Goal: Submit feedback/report problem: Submit feedback/report problem

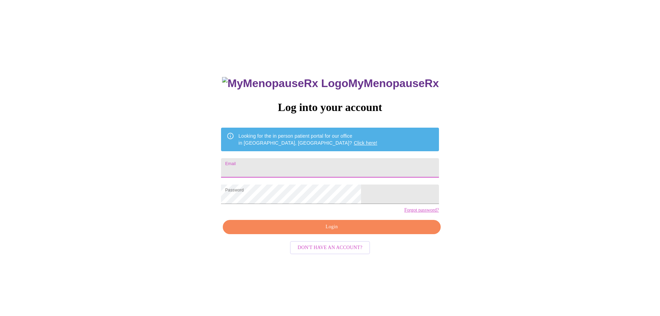
click at [294, 162] on input "Email" at bounding box center [330, 167] width 218 height 19
type input "[EMAIL_ADDRESS][DOMAIN_NAME]"
click at [333, 231] on span "Login" at bounding box center [332, 227] width 202 height 9
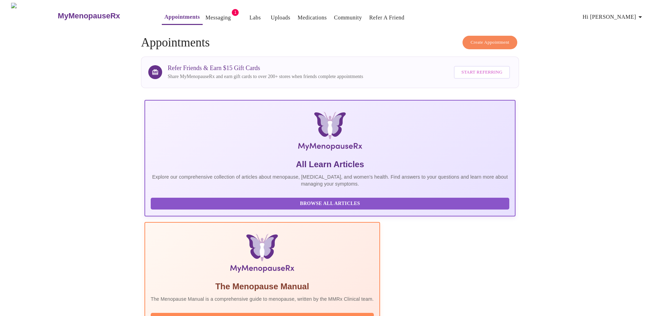
click at [206, 13] on link "Messaging" at bounding box center [218, 18] width 25 height 10
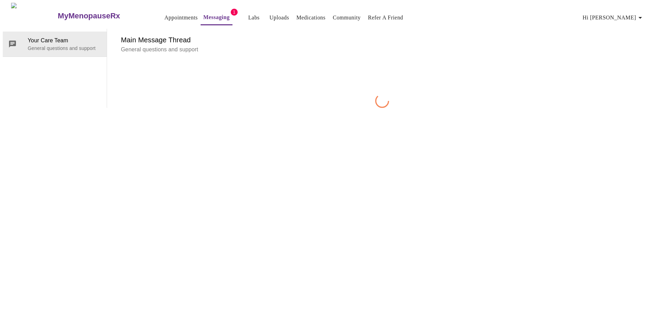
scroll to position [26, 0]
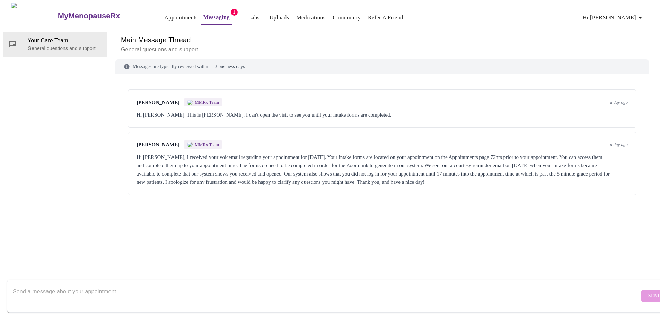
click at [180, 285] on textarea "Send a message about your appointment" at bounding box center [326, 296] width 627 height 22
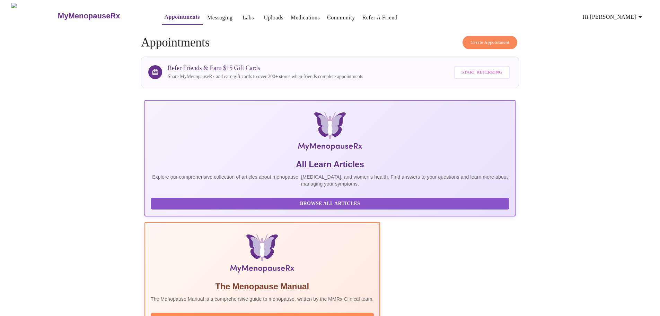
click at [628, 15] on span "Hi [PERSON_NAME]" at bounding box center [614, 17] width 62 height 10
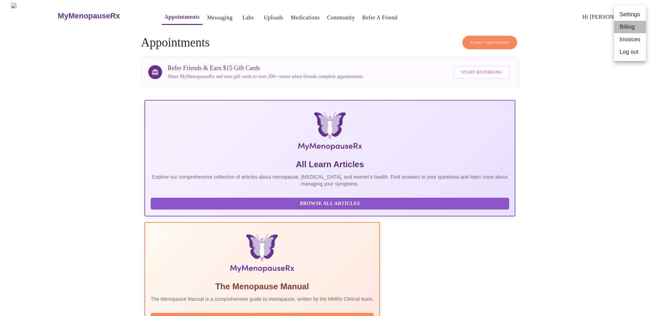
click at [633, 29] on li "Billing" at bounding box center [631, 27] width 32 height 12
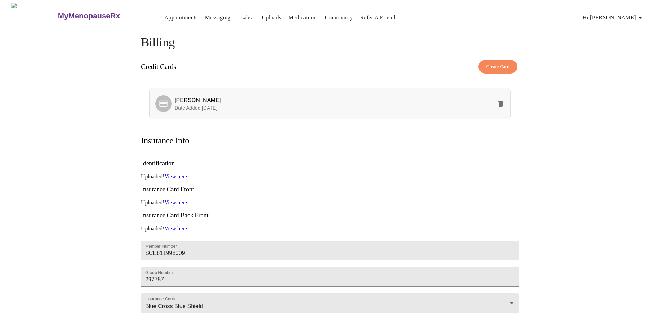
click at [500, 101] on icon "delete" at bounding box center [500, 104] width 5 height 6
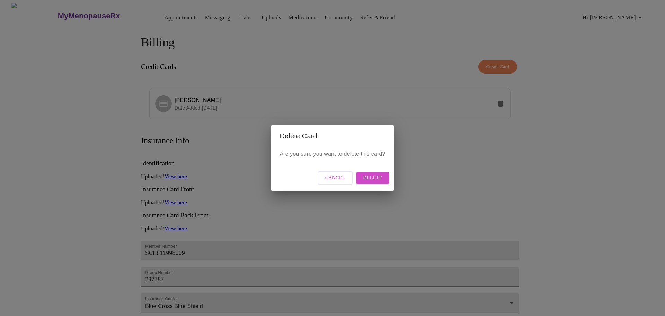
click at [374, 177] on span "Delete" at bounding box center [372, 178] width 19 height 9
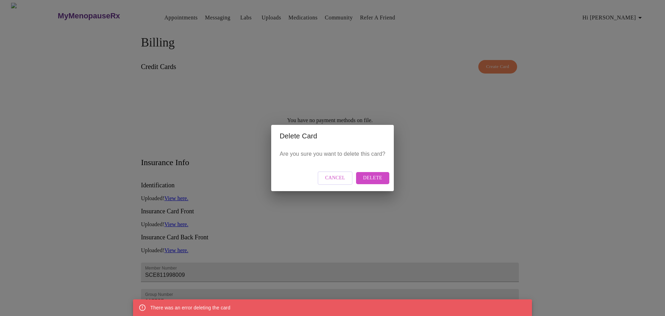
click at [382, 183] on button "Delete" at bounding box center [372, 178] width 33 height 12
click at [372, 180] on span "Delete" at bounding box center [372, 178] width 19 height 9
click at [342, 176] on span "Cancel" at bounding box center [335, 178] width 20 height 9
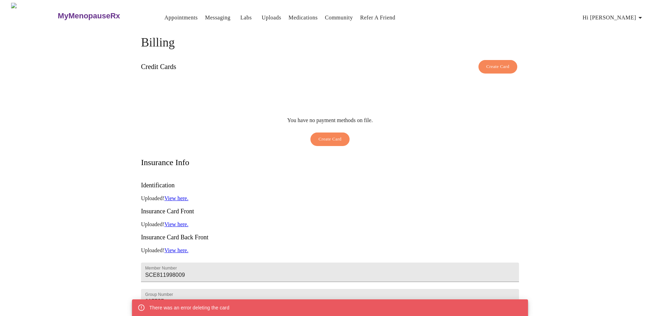
click at [626, 14] on span "Hi [PERSON_NAME]" at bounding box center [614, 18] width 62 height 10
click at [636, 41] on li "Invoices" at bounding box center [631, 40] width 32 height 12
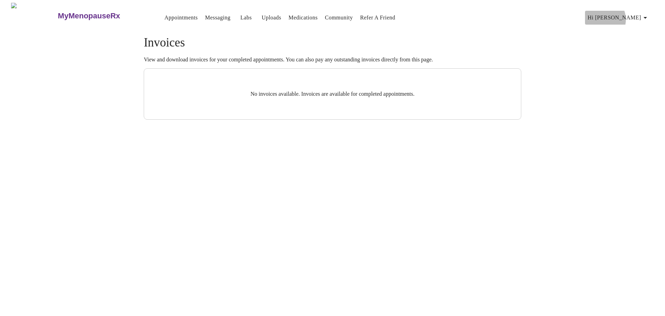
click at [631, 17] on span "Hi [PERSON_NAME]" at bounding box center [619, 18] width 62 height 10
click at [206, 17] on div at bounding box center [332, 158] width 665 height 316
click at [205, 14] on link "Messaging" at bounding box center [217, 18] width 25 height 10
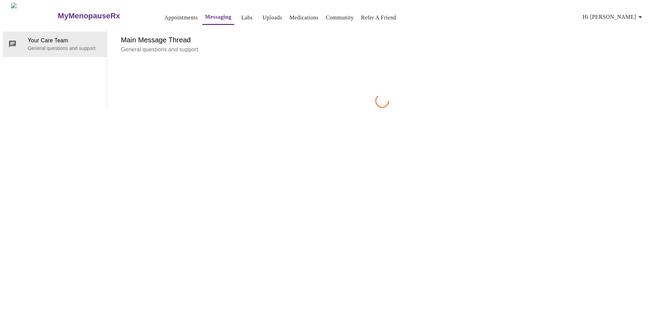
scroll to position [26, 0]
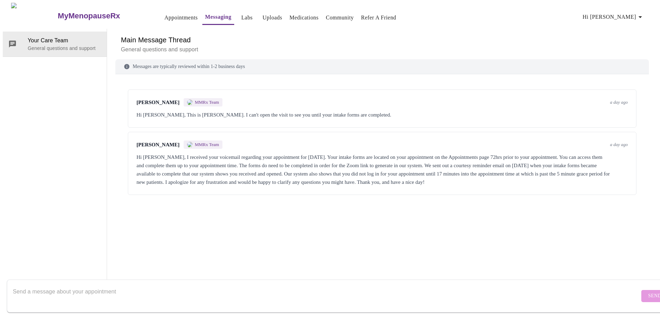
click at [180, 285] on textarea "Send a message about your appointment" at bounding box center [326, 296] width 627 height 22
click at [50, 285] on textarea "Your site sucks and I would like for you to delete my account and information a…" at bounding box center [326, 296] width 627 height 22
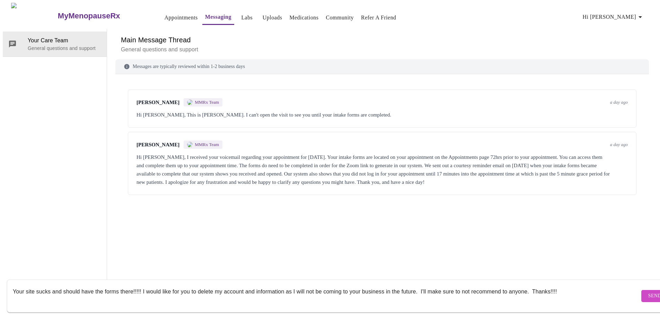
click at [64, 285] on textarea "Your site sucks and should have the forms there!!!!! I would like for you to de…" at bounding box center [326, 296] width 627 height 22
drag, startPoint x: 472, startPoint y: 283, endPoint x: 464, endPoint y: 283, distance: 7.6
click at [464, 285] on textarea "Your site sucks! You should have the forms there!!!!! I would like for you to d…" at bounding box center [326, 296] width 627 height 22
click at [144, 285] on textarea "Your site sucks! You should have the forms there!!!!! I would like for you to d…" at bounding box center [326, 296] width 627 height 22
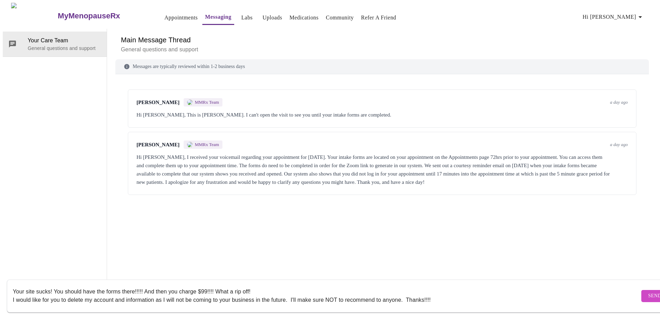
drag, startPoint x: 63, startPoint y: 284, endPoint x: 138, endPoint y: 284, distance: 74.2
click at [138, 285] on textarea "Your site sucks! You should have the forms there!!!!! And then you charge $99!!…" at bounding box center [326, 296] width 627 height 22
drag, startPoint x: 149, startPoint y: 283, endPoint x: 246, endPoint y: 285, distance: 97.1
click at [246, 285] on textarea "Your site sucks! You should have the forms there!!!!! And then you charge $99!!…" at bounding box center [326, 296] width 627 height 22
drag, startPoint x: 18, startPoint y: 294, endPoint x: 410, endPoint y: 290, distance: 391.3
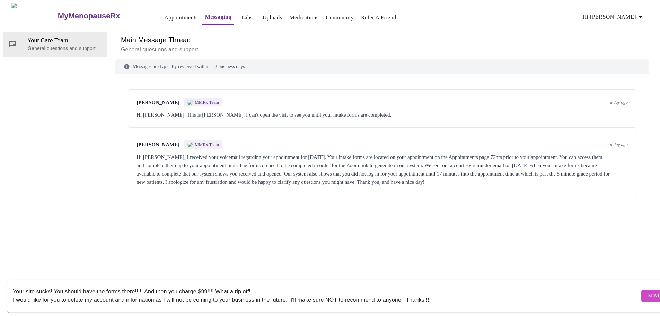
click at [410, 290] on textarea "Your site sucks! You should have the forms there!!!!! And then you charge $99!!…" at bounding box center [326, 296] width 627 height 22
type textarea "Your site sucks! You should have the forms there!!!!! And then you charge $99!!…"
click at [648, 291] on span "Send" at bounding box center [654, 295] width 13 height 9
